Goal: Information Seeking & Learning: Understand process/instructions

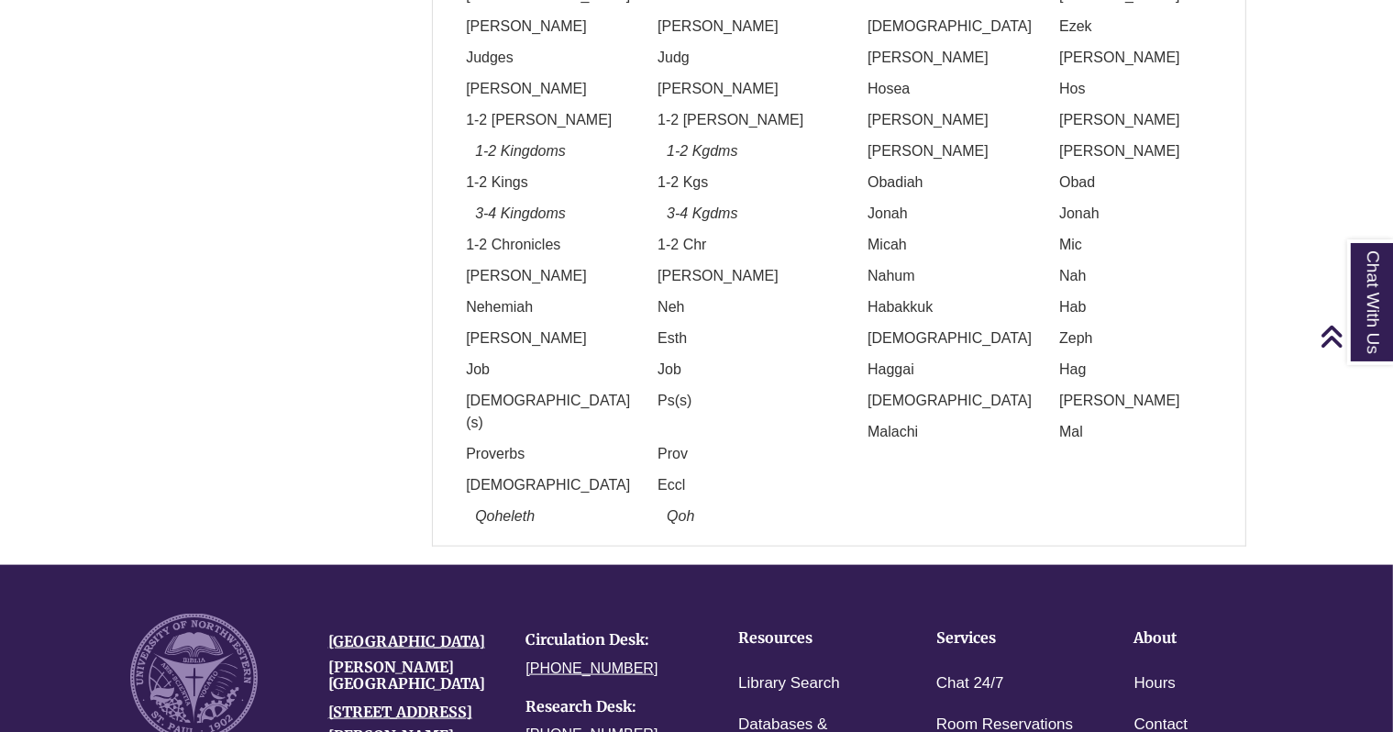
scroll to position [1712, 0]
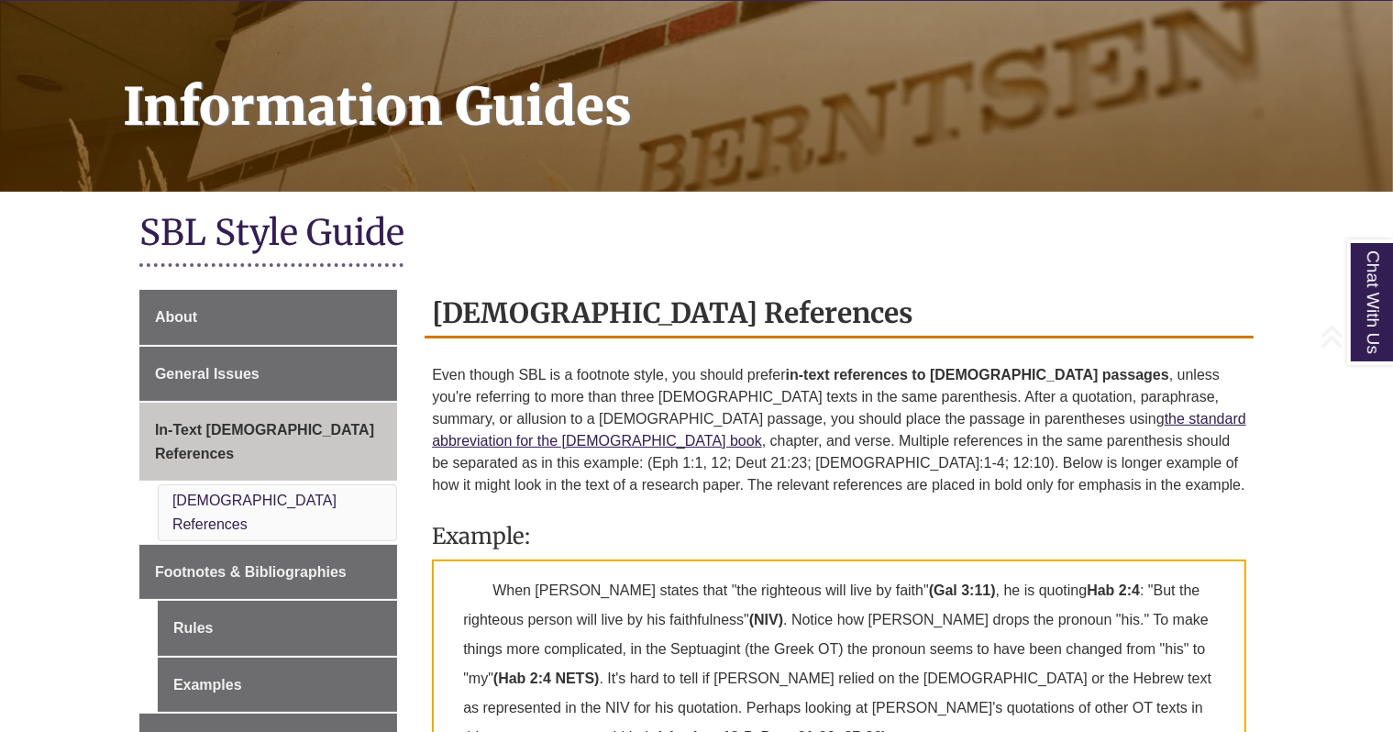
scroll to position [241, 0]
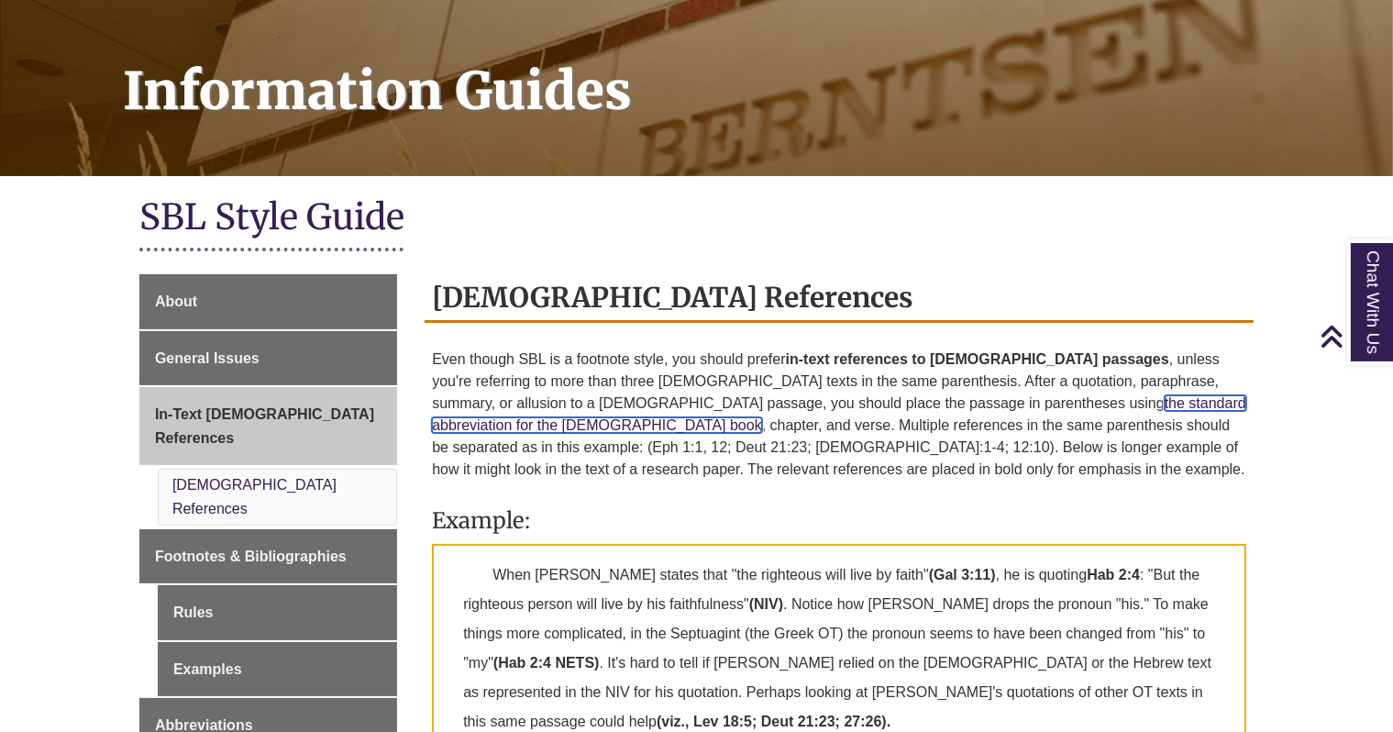
click at [887, 403] on link "the standard abbreviation for the biblical book" at bounding box center [839, 414] width 815 height 38
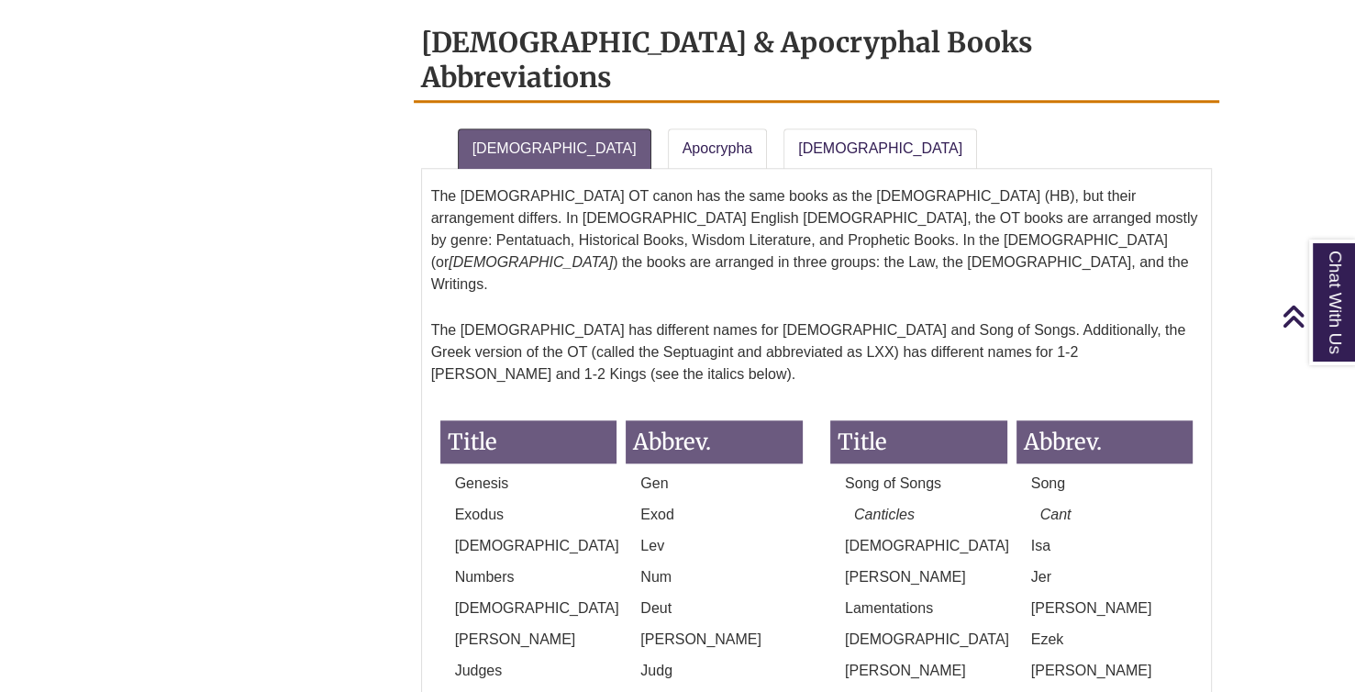
scroll to position [1586, 0]
